Goal: Information Seeking & Learning: Find specific fact

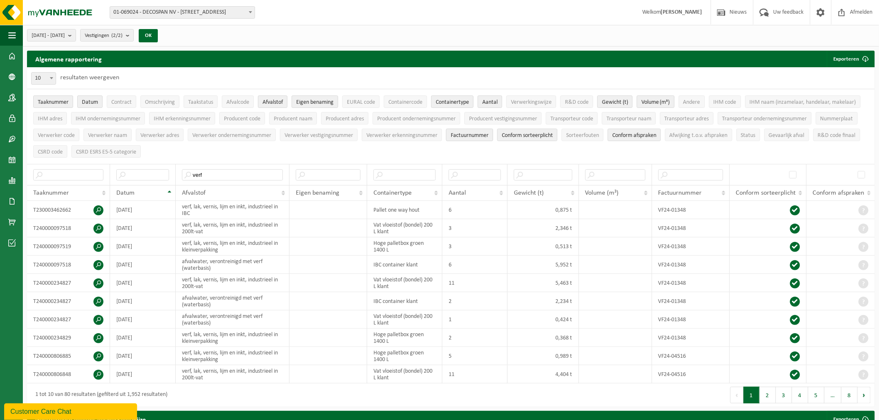
click at [487, 133] on span "Factuurnummer" at bounding box center [470, 136] width 38 height 6
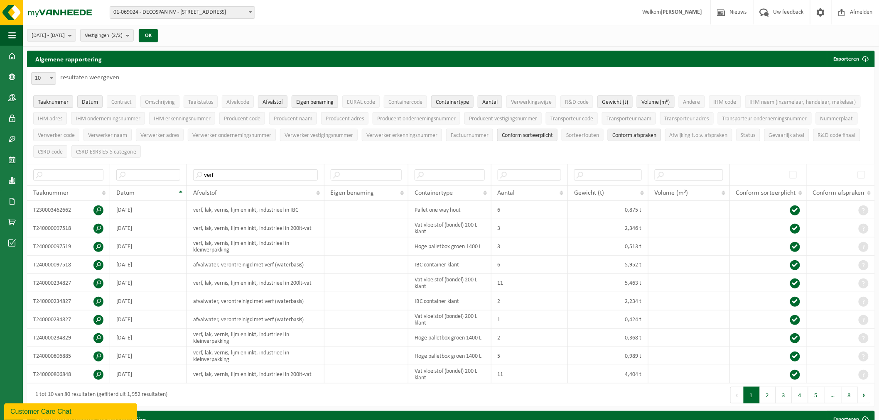
click at [545, 138] on span "Conform sorteerplicht" at bounding box center [527, 136] width 51 height 6
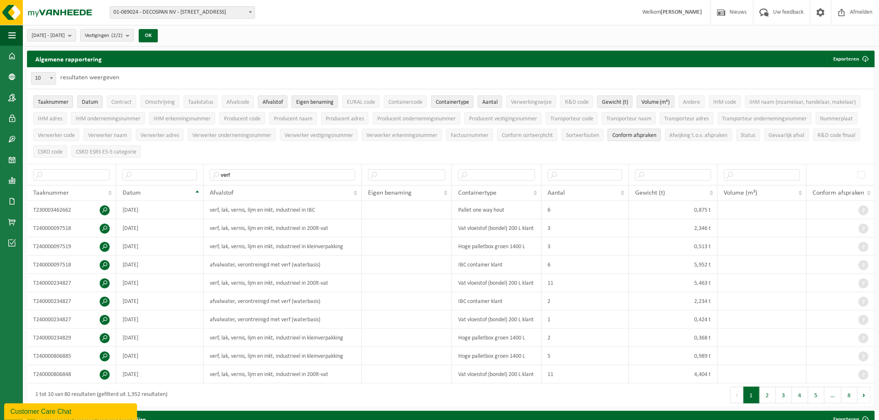
click at [626, 136] on span "Conform afspraken" at bounding box center [634, 136] width 44 height 6
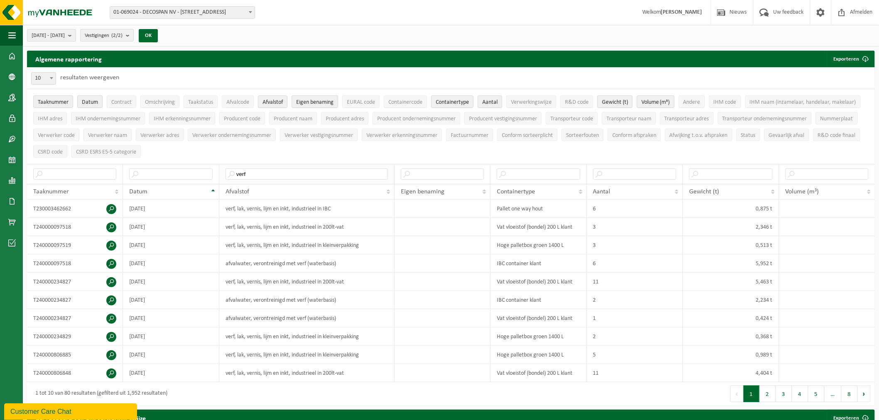
scroll to position [430, 0]
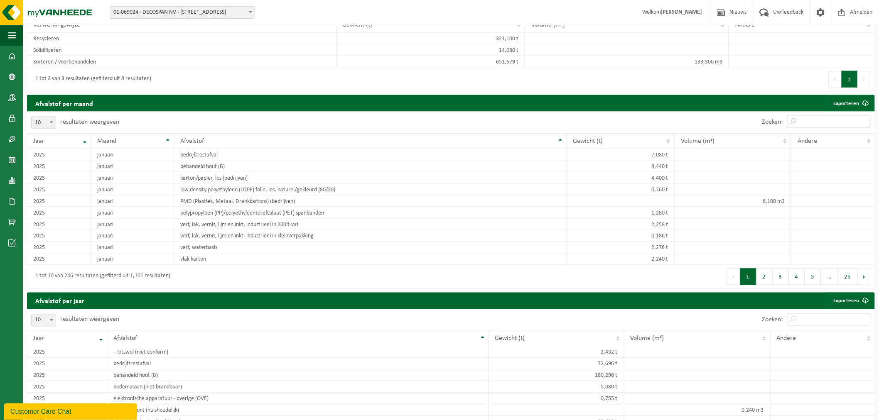
click at [820, 124] on input "Zoeken:" at bounding box center [829, 122] width 84 height 12
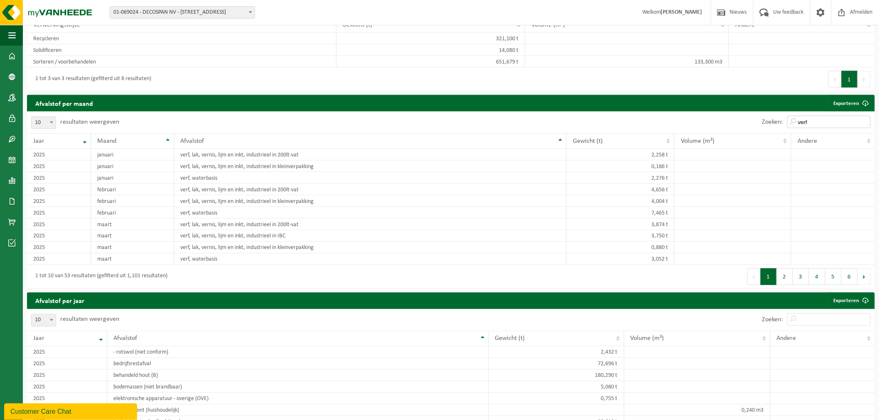
type input "verf"
drag, startPoint x: 47, startPoint y: 131, endPoint x: 49, endPoint y: 121, distance: 10.5
click at [47, 131] on div "10 25 50 100 10 resultaten weergeven" at bounding box center [75, 123] width 96 height 22
click at [49, 121] on span at bounding box center [51, 122] width 8 height 11
select select "100"
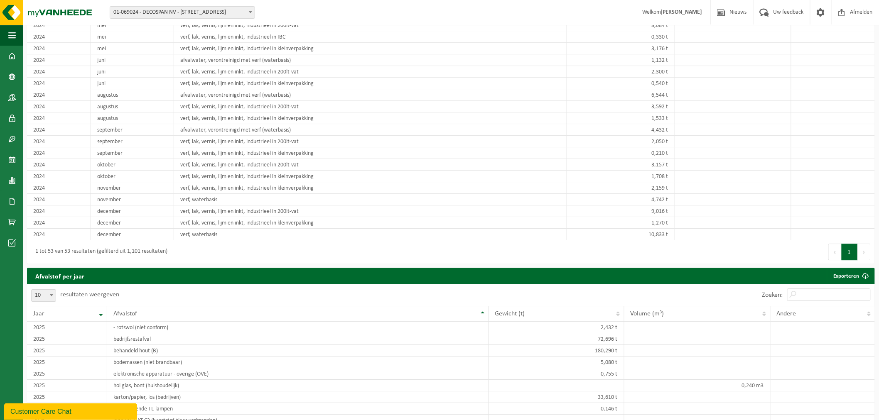
scroll to position [980, 0]
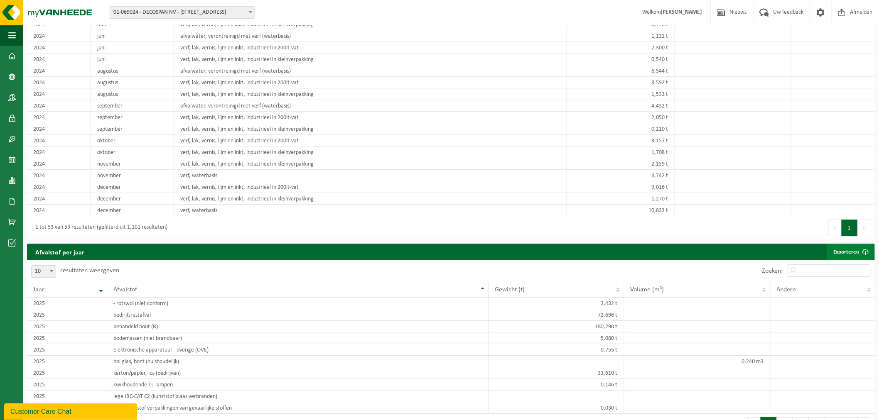
click at [848, 254] on link "Exporteren" at bounding box center [850, 252] width 47 height 17
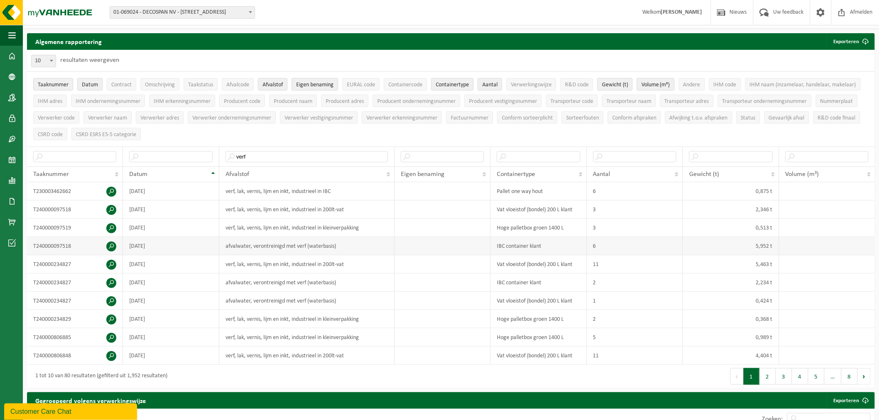
scroll to position [0, 0]
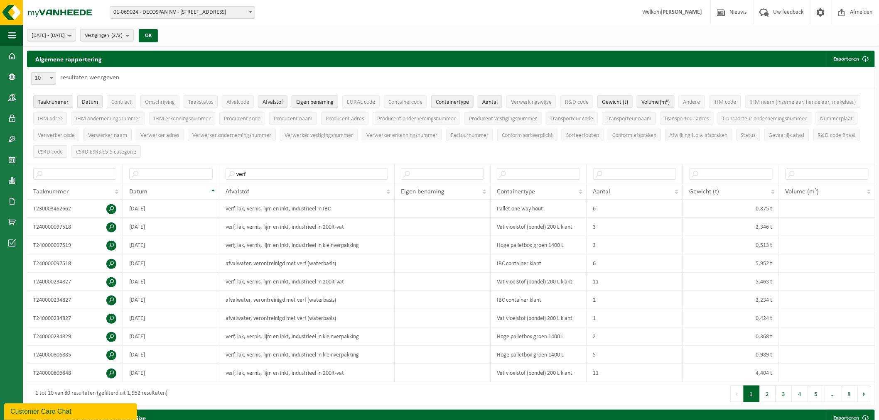
click at [480, 71] on div "10 25 50 100 10 resultaten weergeven" at bounding box center [451, 78] width 848 height 22
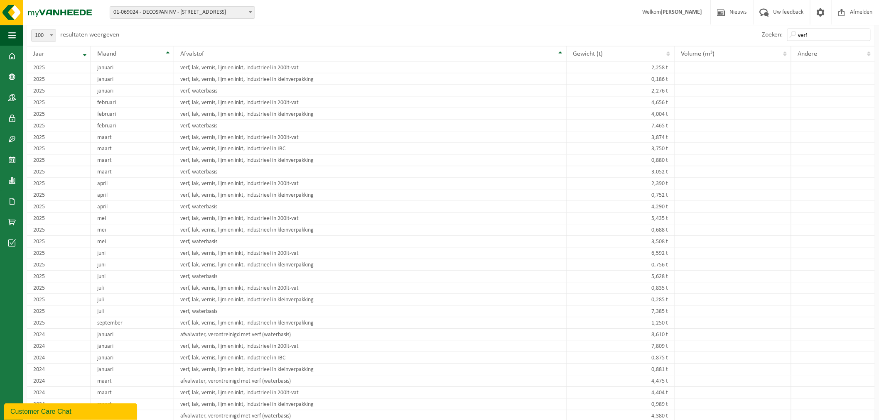
scroll to position [508, 0]
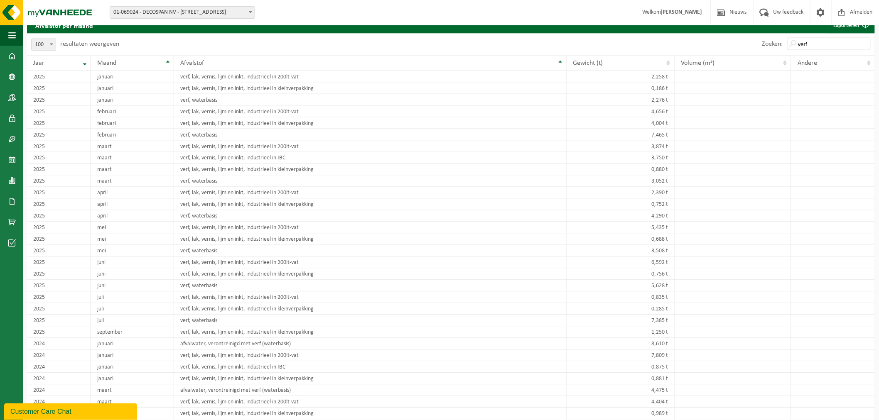
click at [708, 39] on div "Zoeken: verf" at bounding box center [663, 45] width 424 height 22
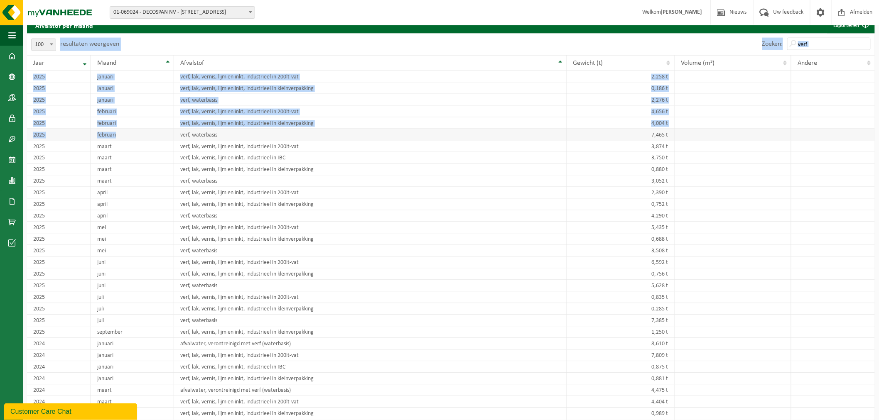
drag, startPoint x: 30, startPoint y: 42, endPoint x: 139, endPoint y: 132, distance: 141.0
click at [139, 132] on div "10 25 50 100 100 resultaten weergeven Zoeken: verf Jaar Maand Afvalstof Gewicht…" at bounding box center [451, 372] width 848 height 677
click at [206, 46] on div "10 25 50 100 100 resultaten weergeven" at bounding box center [239, 45] width 424 height 22
drag, startPoint x: 175, startPoint y: 46, endPoint x: 146, endPoint y: 58, distance: 31.5
click at [175, 46] on div "10 25 50 100 100 resultaten weergeven" at bounding box center [239, 45] width 424 height 22
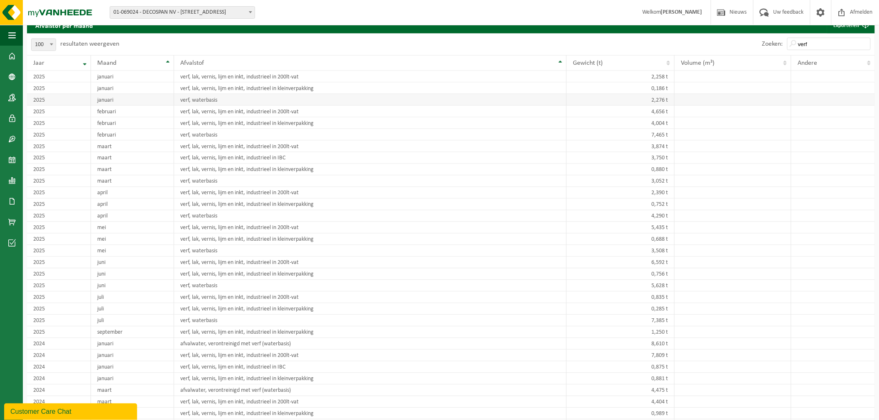
drag, startPoint x: 30, startPoint y: 60, endPoint x: 145, endPoint y: 95, distance: 119.9
click at [145, 95] on table "Jaar Maand Afvalstof Gewicht (t) Volume (m³) Andere 2025 januari verf, lak, ver…" at bounding box center [451, 371] width 848 height 632
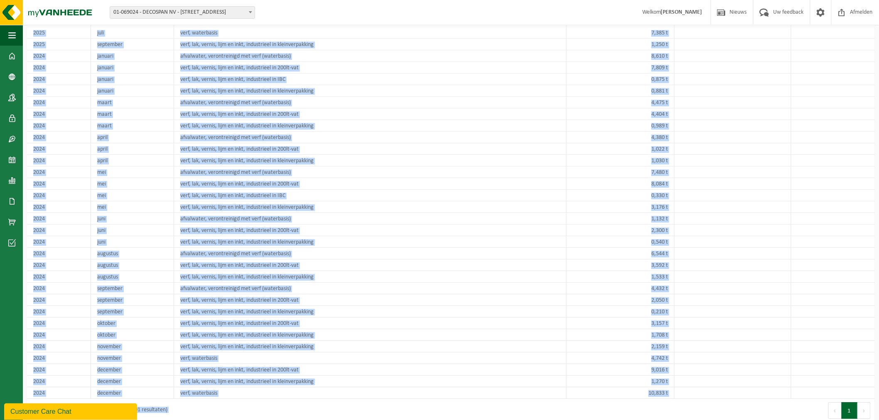
scroll to position [957, 0]
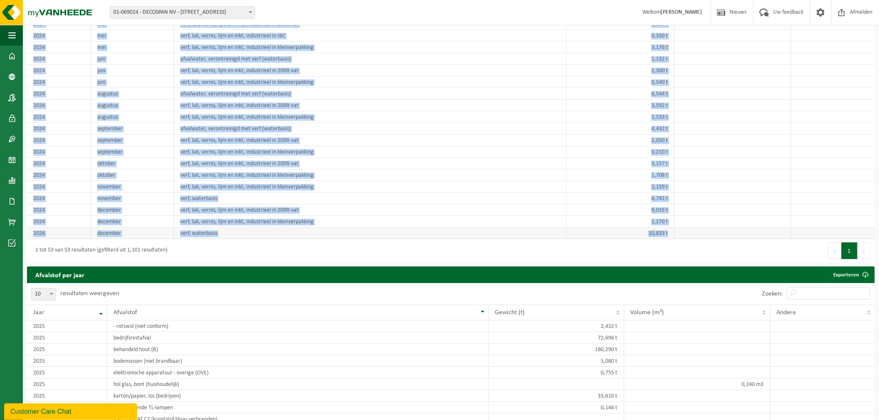
drag, startPoint x: 69, startPoint y: 43, endPoint x: 678, endPoint y: 236, distance: 638.4
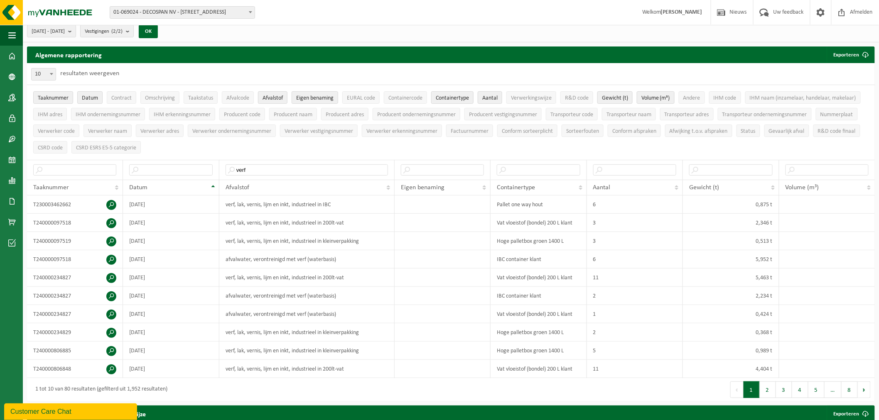
scroll to position [0, 0]
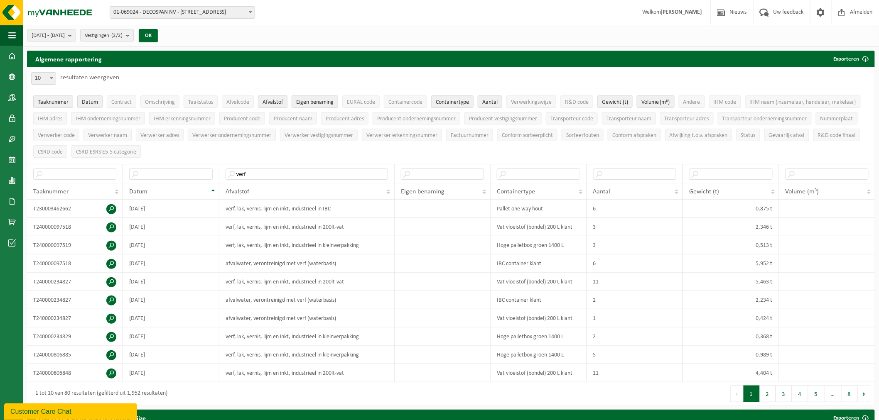
click at [333, 4] on div "Vestiging: 01-069024 - DECOSPAN NV - 8930 MENEN, LAGEWEG 33 02-011589 - DECOSPA…" at bounding box center [439, 12] width 879 height 25
click at [10, 37] on span "button" at bounding box center [11, 35] width 7 height 21
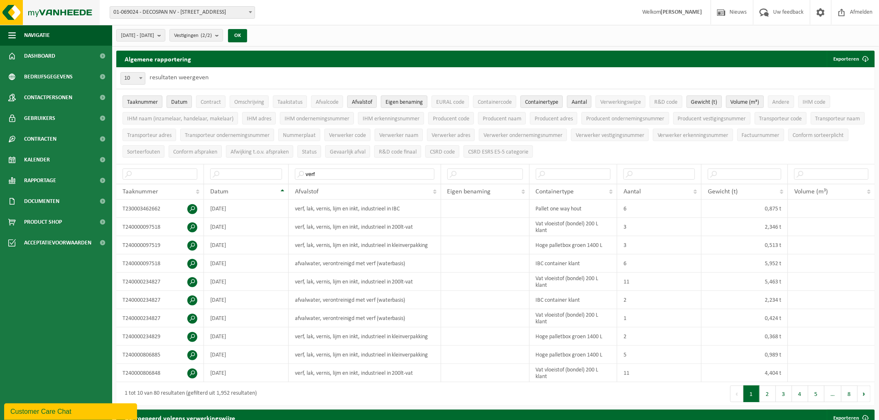
drag, startPoint x: 11, startPoint y: 18, endPoint x: 15, endPoint y: 16, distance: 4.5
click at [11, 18] on img at bounding box center [50, 12] width 100 height 25
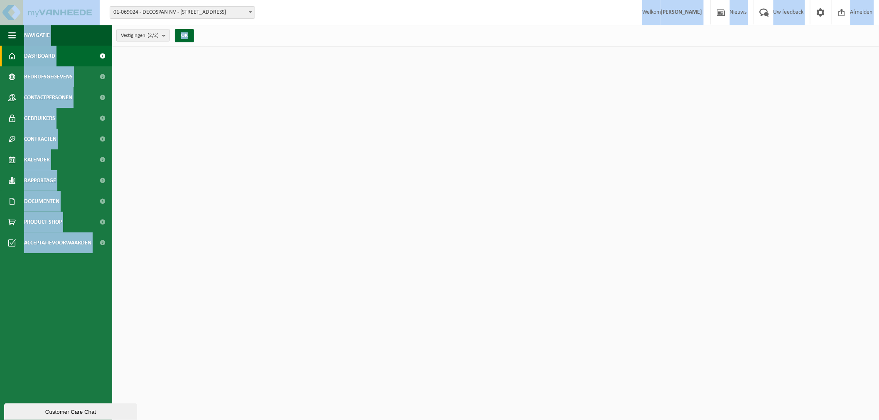
click at [46, 12] on img at bounding box center [50, 12] width 100 height 25
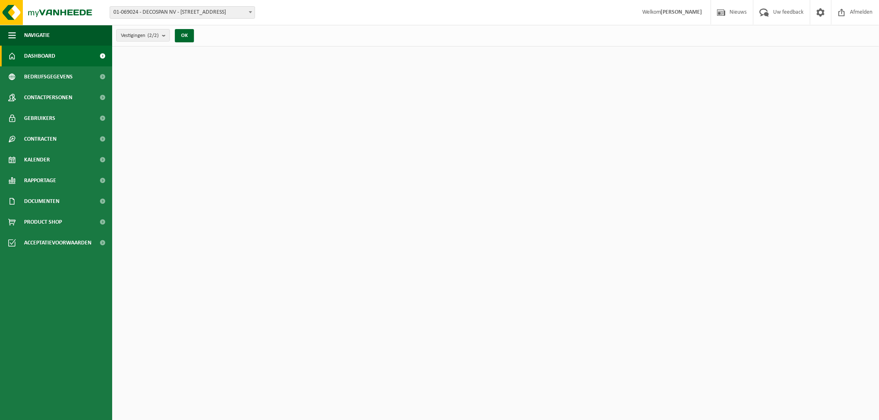
click at [355, 1] on div "Vestiging: 01-069024 - DECOSPAN NV - 8930 MENEN, LAGEWEG 33 02-011589 - DECOSPA…" at bounding box center [439, 12] width 879 height 25
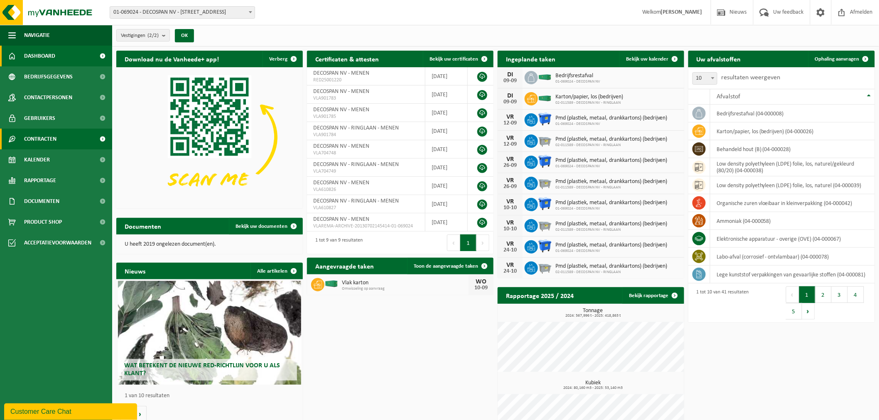
click at [61, 142] on link "Contracten" at bounding box center [56, 139] width 112 height 21
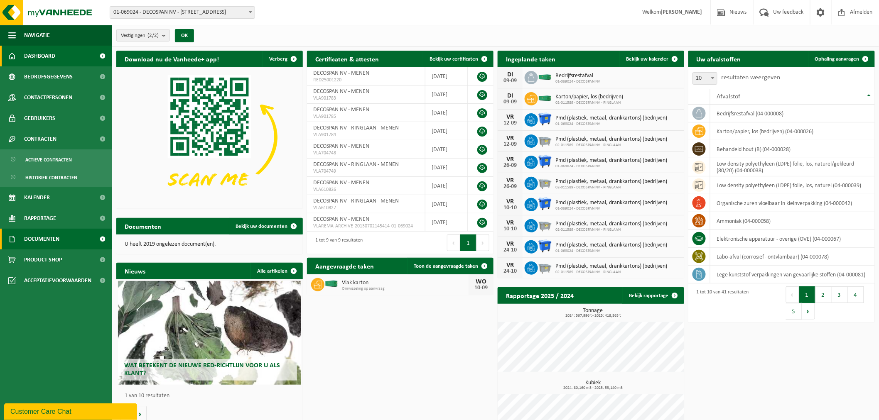
click at [49, 238] on span "Documenten" at bounding box center [41, 239] width 35 height 21
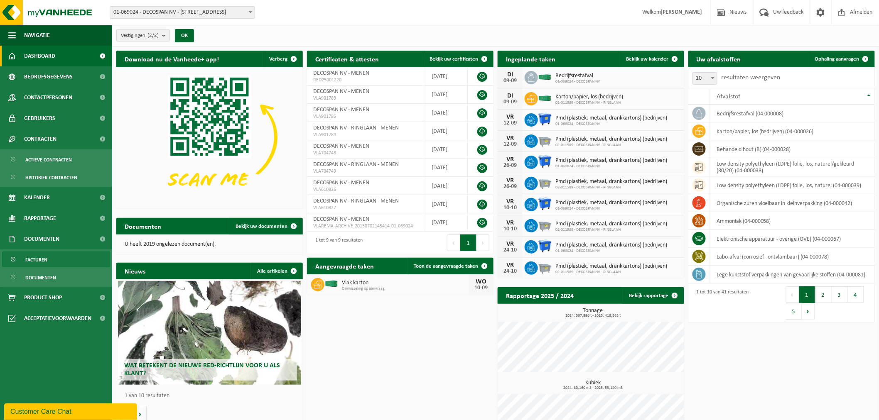
click at [46, 260] on span "Facturen" at bounding box center [36, 260] width 22 height 16
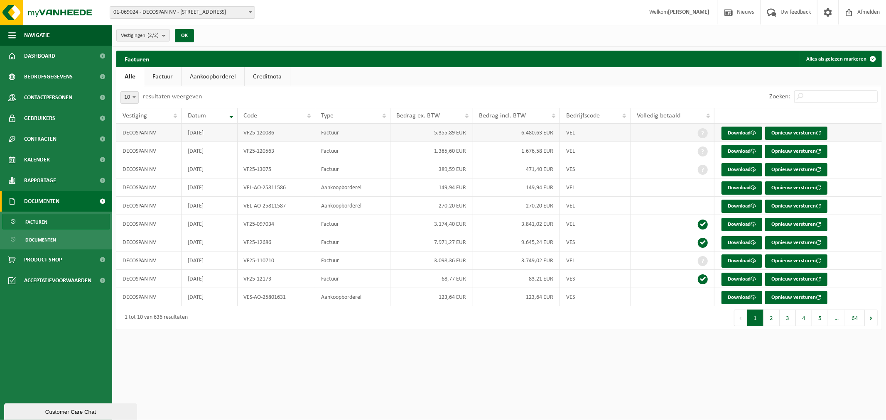
click at [142, 134] on td "DECOSPAN NV" at bounding box center [148, 133] width 65 height 18
click at [157, 77] on link "Factuur" at bounding box center [162, 76] width 37 height 19
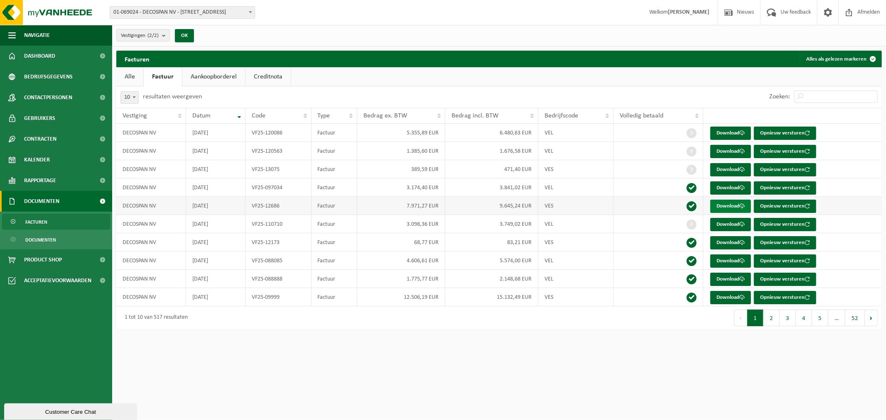
click at [722, 208] on link "Download" at bounding box center [730, 206] width 41 height 13
click at [56, 174] on span "Rapportage" at bounding box center [40, 180] width 32 height 21
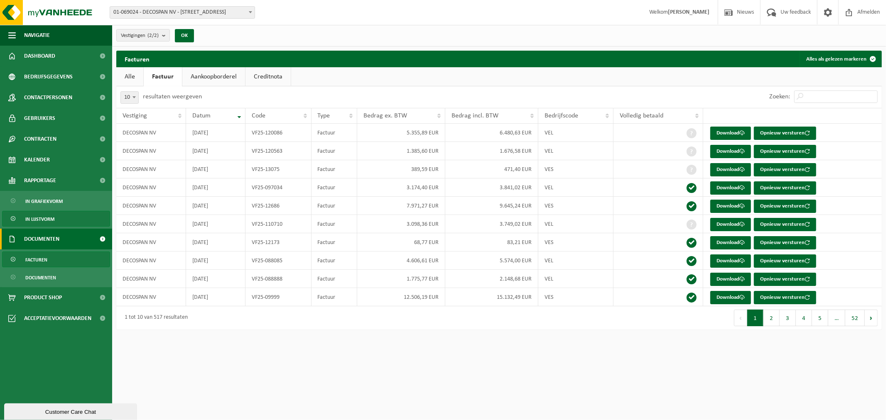
click at [56, 219] on link "In lijstvorm" at bounding box center [56, 219] width 108 height 16
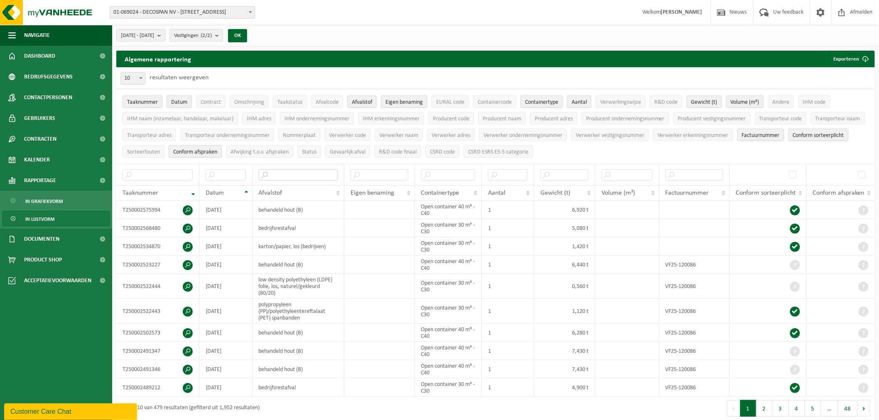
click at [313, 176] on input "text" at bounding box center [298, 174] width 79 height 11
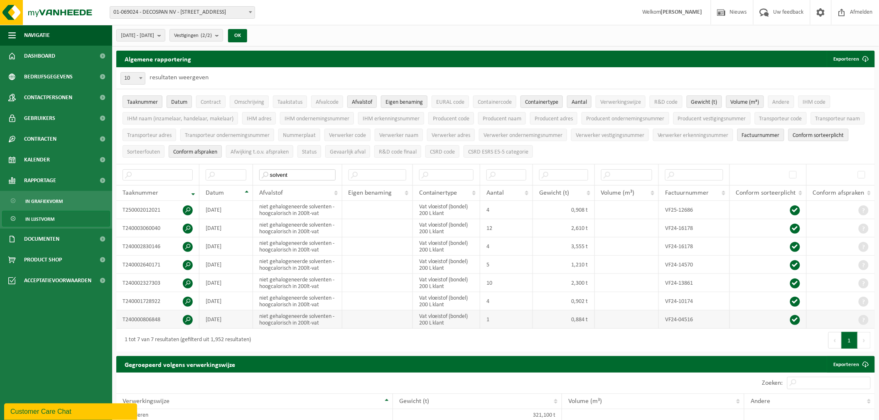
scroll to position [430, 0]
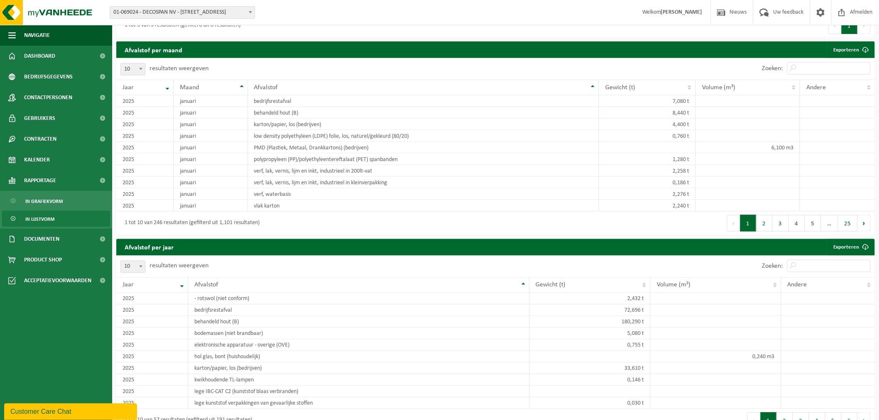
type input "solvent"
click at [138, 71] on span at bounding box center [141, 69] width 8 height 11
select select "100"
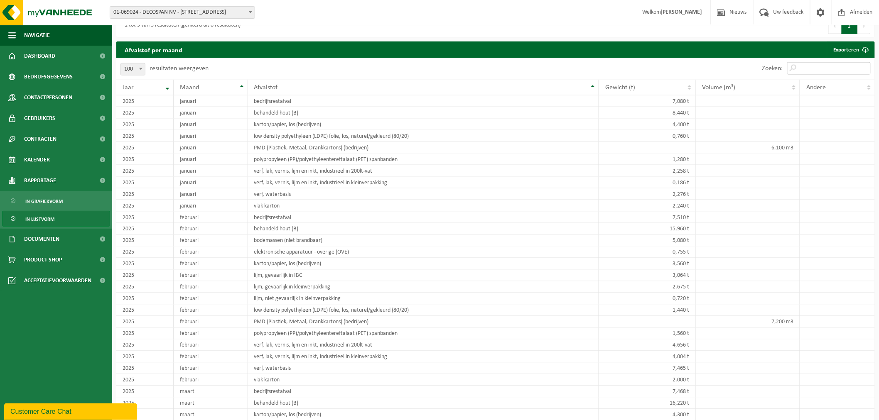
click at [832, 67] on input "Zoeken:" at bounding box center [829, 68] width 84 height 12
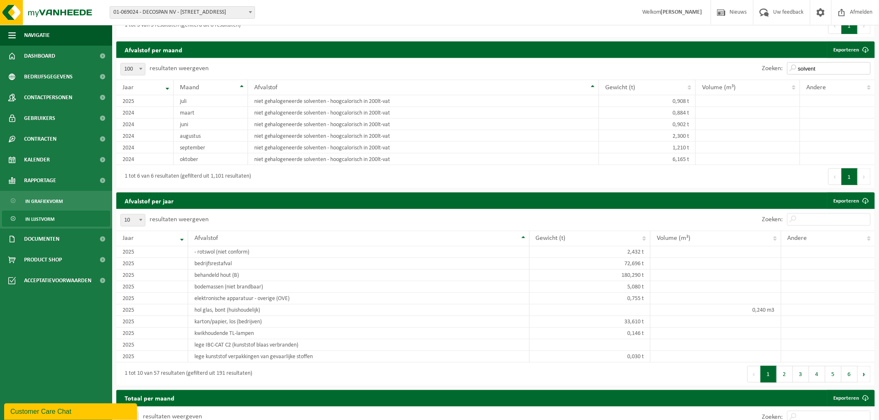
type input "solvent"
click at [571, 176] on div "Eerste Vorige 1 Volgende Laatste" at bounding box center [685, 176] width 379 height 23
click at [156, 86] on div "Jaar" at bounding box center [143, 87] width 40 height 7
click at [211, 88] on div "Maand" at bounding box center [208, 87] width 57 height 7
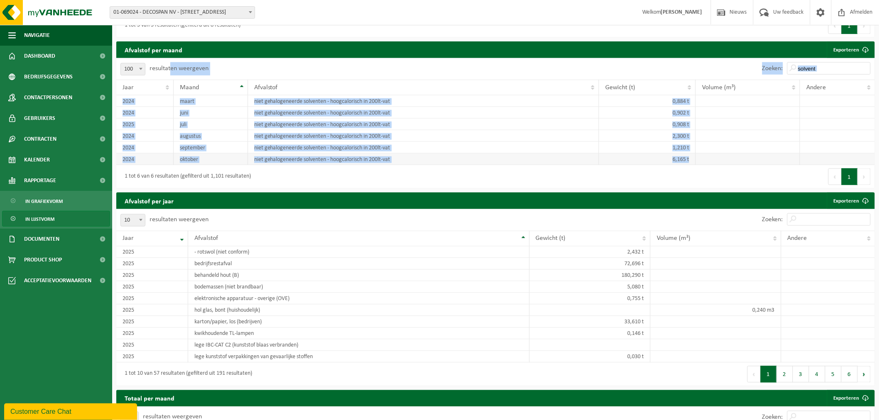
drag, startPoint x: 168, startPoint y: 71, endPoint x: 746, endPoint y: 159, distance: 585.0
click at [746, 159] on div "10 25 50 100 100 resultaten weergeven Zoeken: solvent Jaar Maand Afvalstof Gewi…" at bounding box center [495, 123] width 759 height 130
copy div "ten weergeven Zoeken: Jaar Maand Afvalstof Gewicht (t) Volume (m³) Andere [DATE…"
